Goal: Information Seeking & Learning: Understand process/instructions

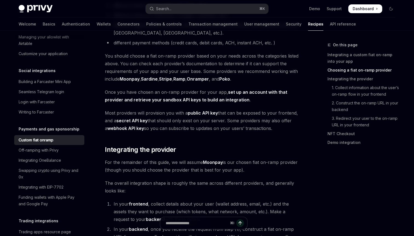
scroll to position [257, 0]
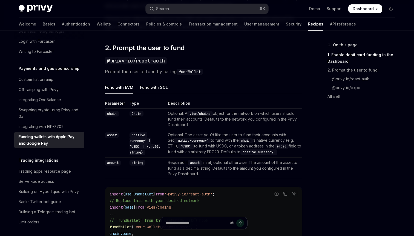
scroll to position [347, 0]
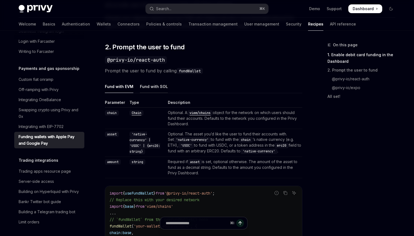
click at [150, 88] on div "Fund with SOL" at bounding box center [154, 86] width 28 height 13
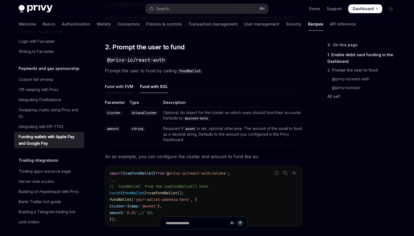
click at [119, 90] on div "Fund with EVM" at bounding box center [119, 86] width 29 height 13
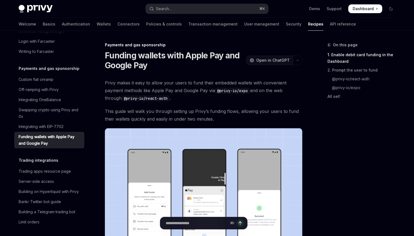
click at [275, 62] on span "Open in ChatGPT" at bounding box center [273, 60] width 33 height 5
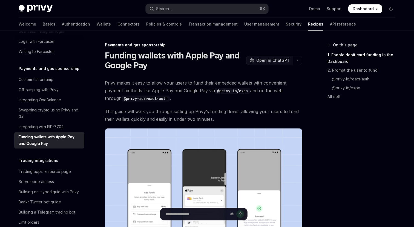
type textarea "*"
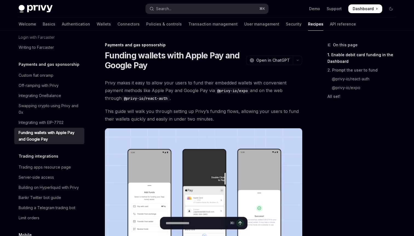
scroll to position [470, 0]
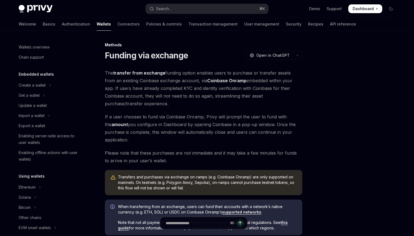
scroll to position [190, 0]
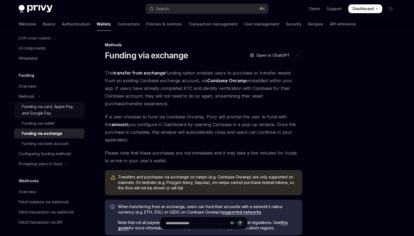
click at [58, 108] on div "Funding via card, Apple Pay, and Google Pay" at bounding box center [51, 109] width 59 height 13
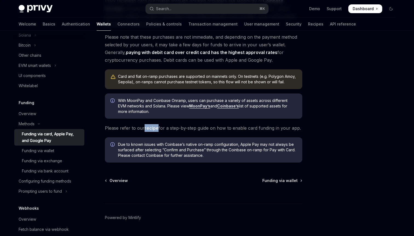
scroll to position [145, 0]
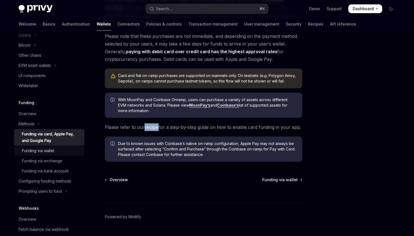
click at [43, 149] on div "Funding via wallet" at bounding box center [38, 150] width 32 height 7
type textarea "*"
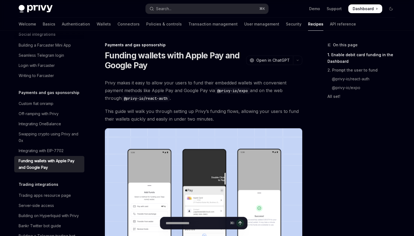
scroll to position [436, 0]
